Goal: Task Accomplishment & Management: Manage account settings

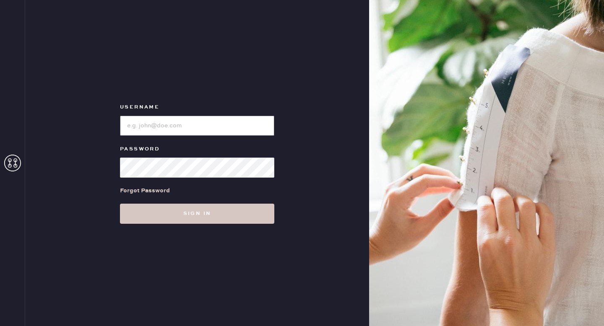
click at [215, 130] on input "loginName" at bounding box center [197, 126] width 154 height 20
type input "ReformationMontrose"
click at [120, 204] on button "Sign in" at bounding box center [197, 214] width 154 height 20
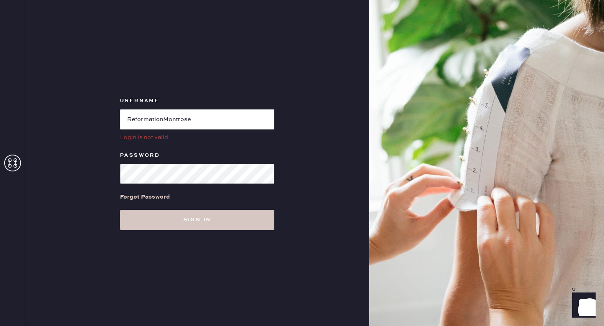
click at [120, 210] on button "Sign in" at bounding box center [197, 220] width 154 height 20
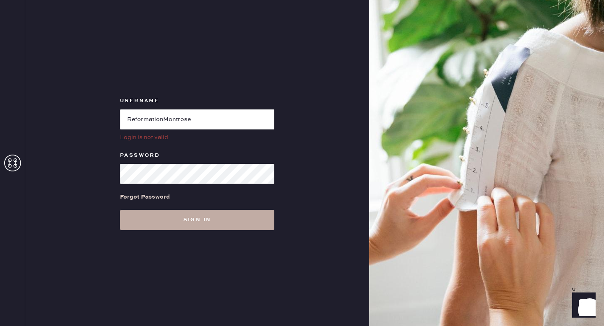
click at [171, 227] on button "Sign in" at bounding box center [197, 220] width 154 height 20
click at [226, 214] on button "Sign in" at bounding box center [197, 220] width 154 height 20
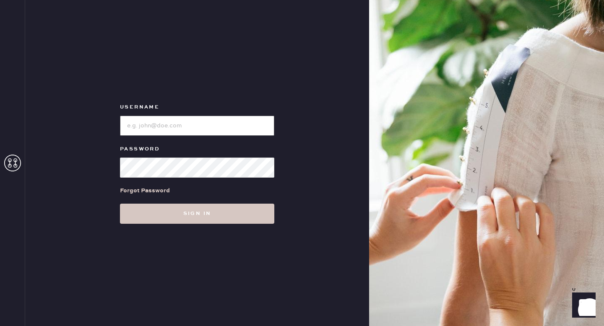
click at [214, 133] on input "loginName" at bounding box center [197, 126] width 154 height 20
type input "ReformationMontrose"
click at [120, 204] on button "Sign in" at bounding box center [197, 214] width 154 height 20
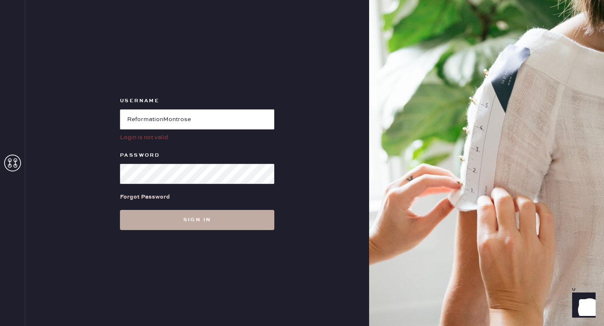
click at [224, 229] on button "Sign in" at bounding box center [197, 220] width 154 height 20
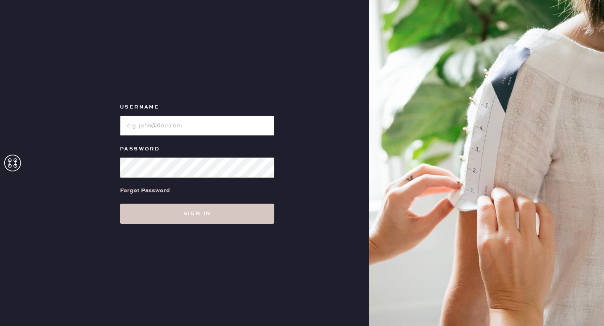
click at [184, 135] on input "loginName" at bounding box center [197, 126] width 154 height 20
click at [197, 127] on input "loginName" at bounding box center [197, 126] width 154 height 20
click at [120, 204] on button "Sign in" at bounding box center [197, 214] width 154 height 20
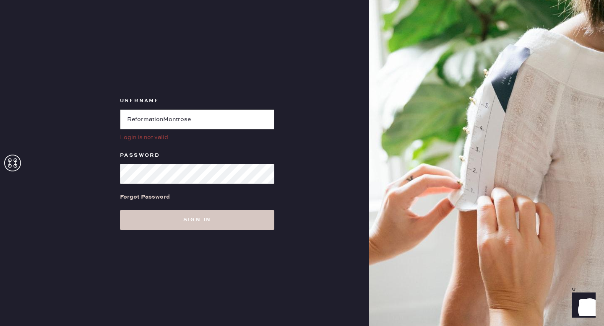
click at [130, 117] on input "loginName" at bounding box center [197, 119] width 154 height 20
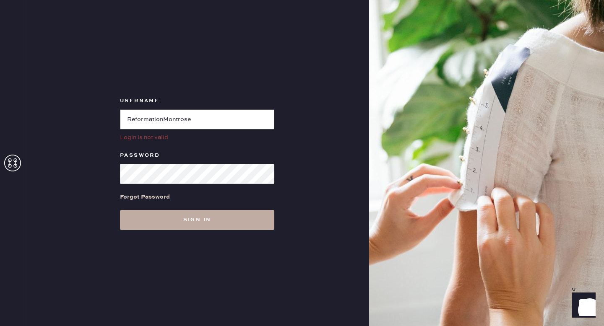
type input "ReformationMontrose"
click at [213, 215] on button "Sign in" at bounding box center [197, 220] width 154 height 20
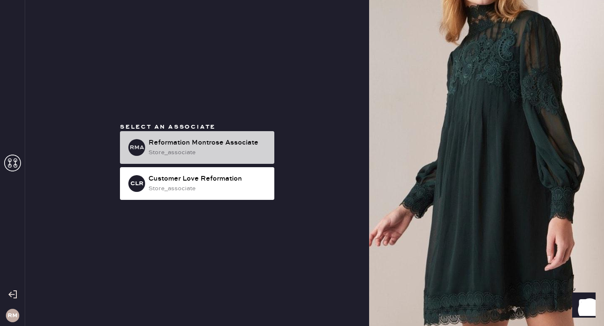
click at [241, 144] on div "Reformation Montrose Associate" at bounding box center [207, 143] width 119 height 10
